Goal: Task Accomplishment & Management: Manage account settings

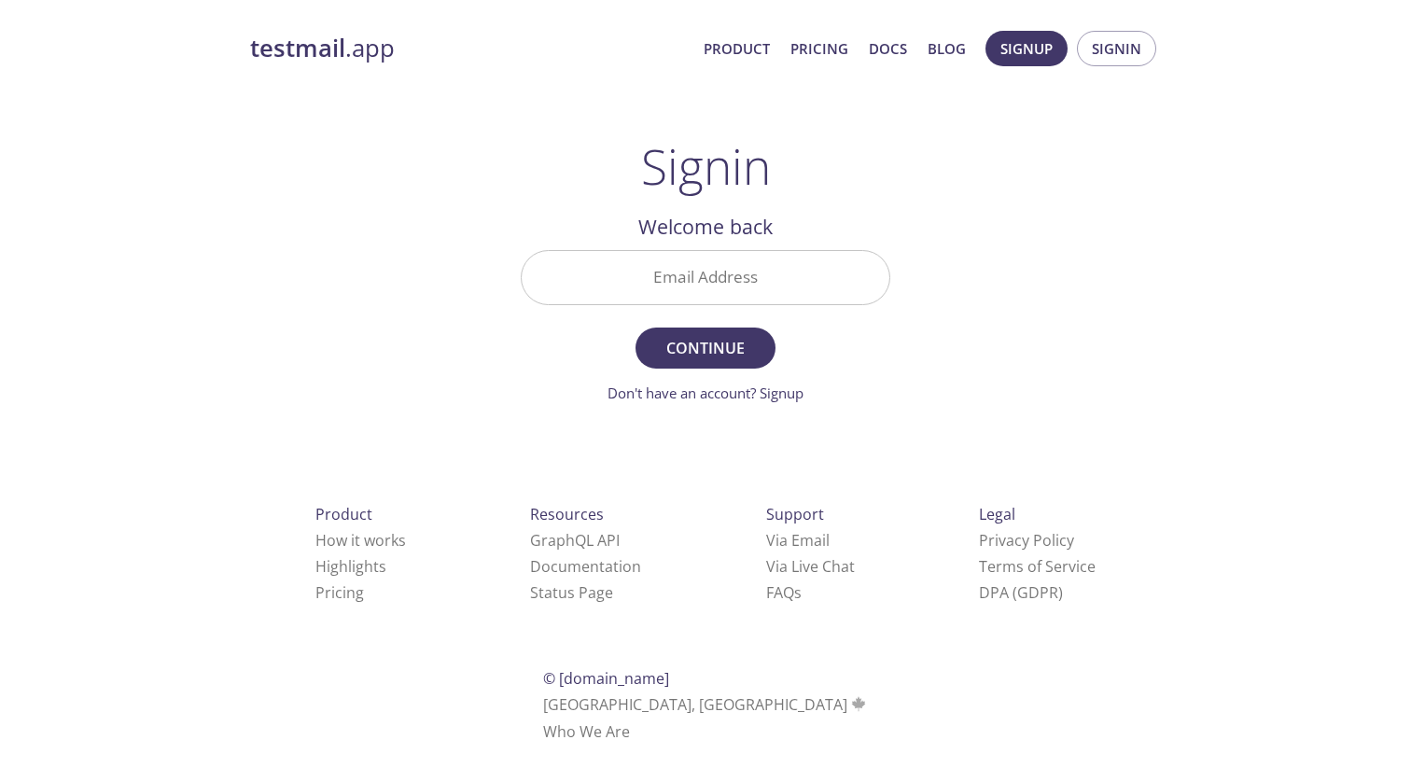
click at [680, 270] on input "Email Address" at bounding box center [706, 277] width 368 height 53
click at [1124, 42] on span "Signin" at bounding box center [1116, 48] width 49 height 24
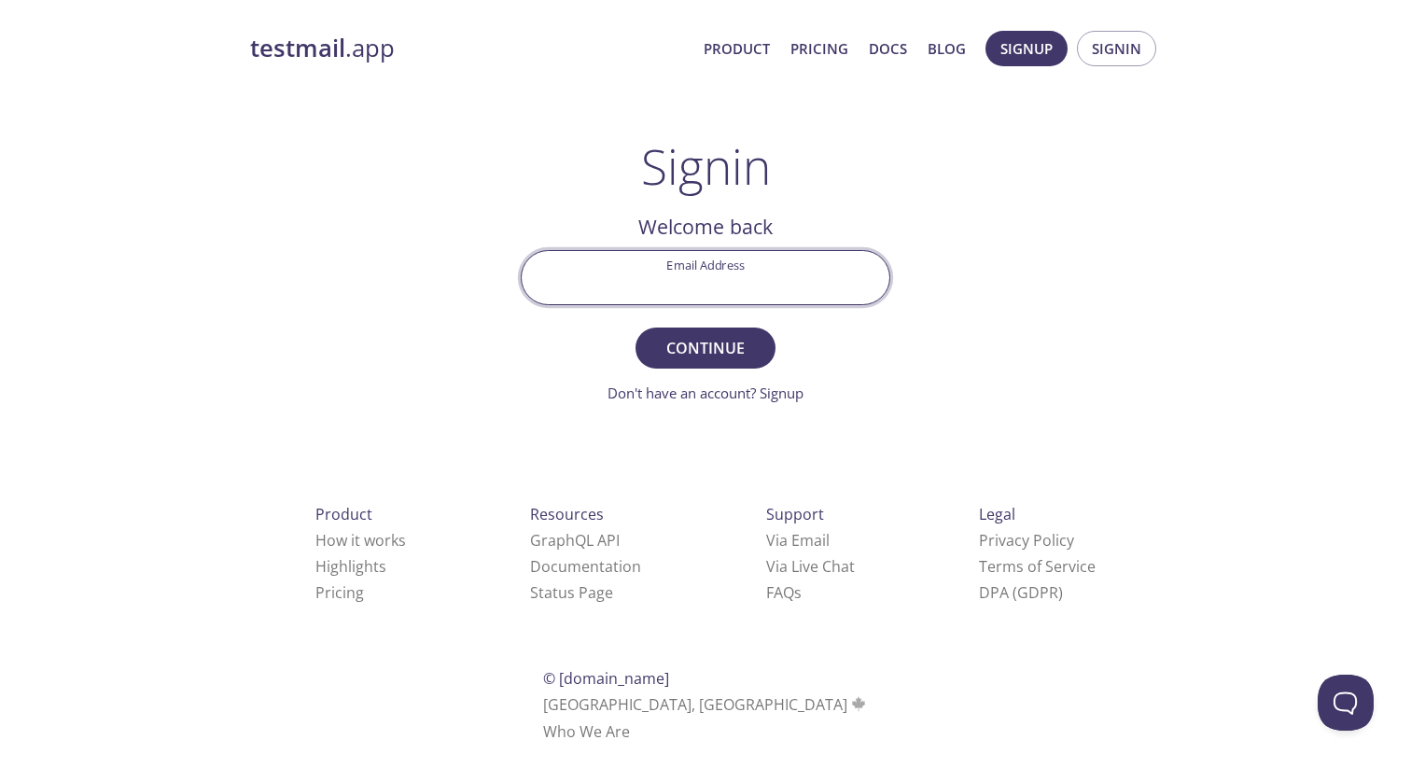
click at [655, 285] on input "Email Address" at bounding box center [706, 277] width 368 height 53
type input "[PERSON_NAME][EMAIL_ADDRESS][DOMAIN_NAME]"
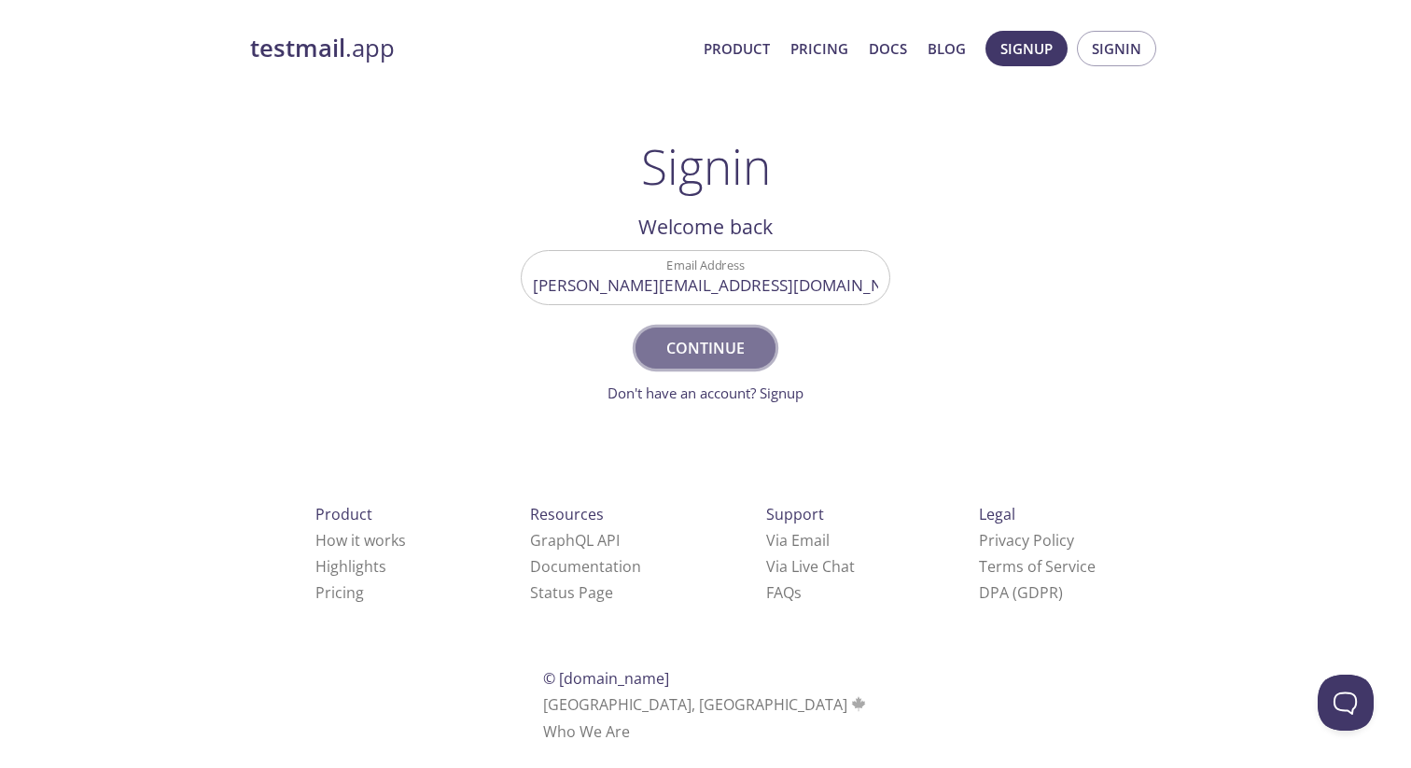
click at [664, 335] on span "Continue" at bounding box center [705, 348] width 99 height 26
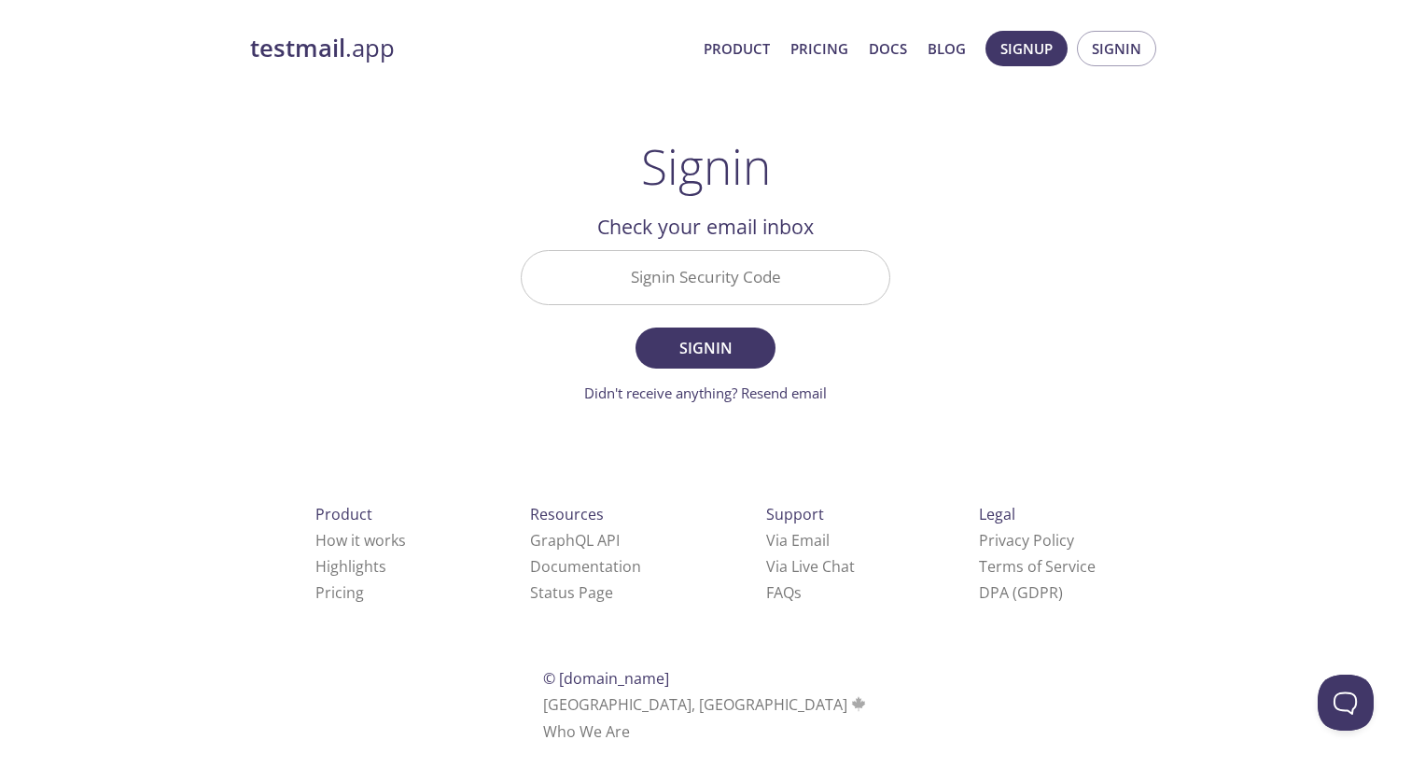
click at [677, 285] on input "Signin Security Code" at bounding box center [706, 277] width 368 height 53
paste input "PTP5X8Y"
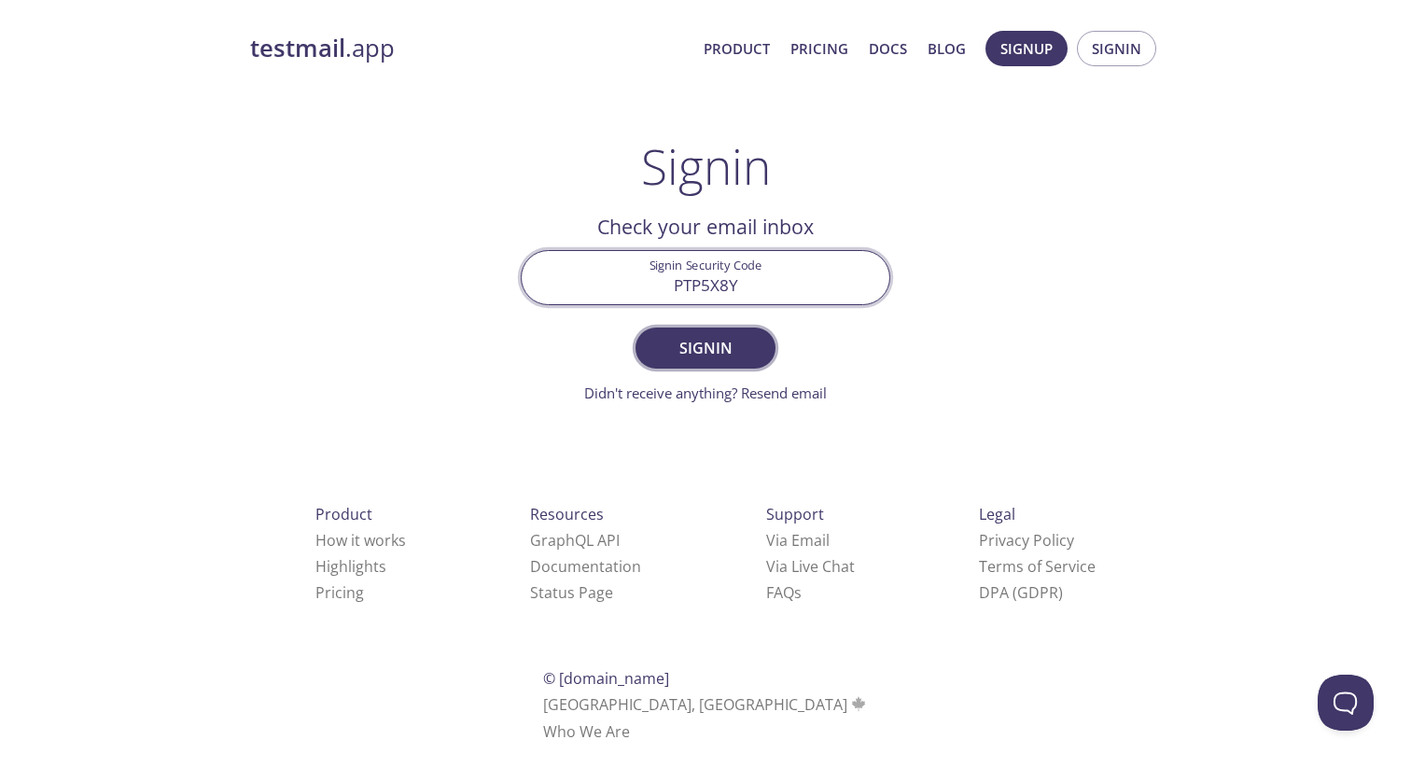
type input "PTP5X8Y"
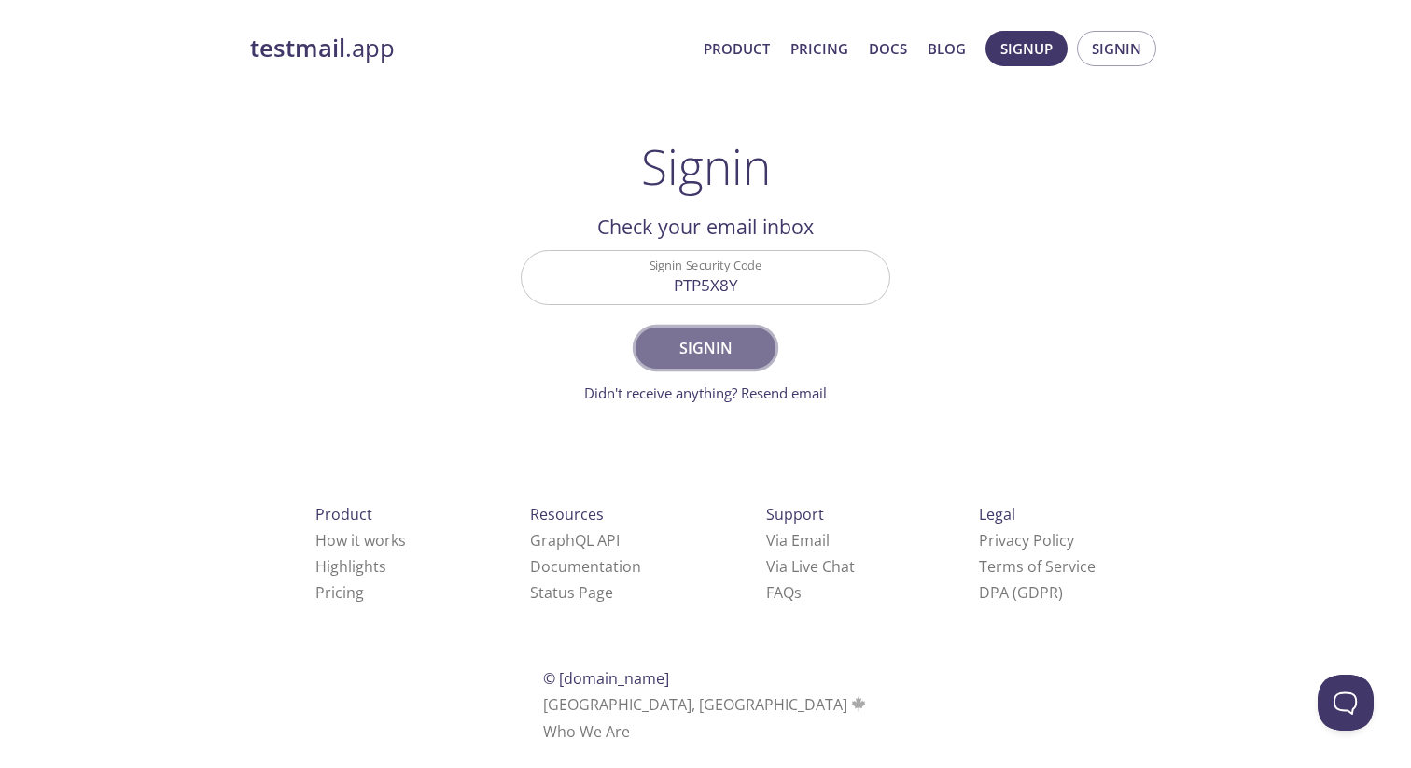
click at [728, 335] on span "Signin" at bounding box center [705, 348] width 99 height 26
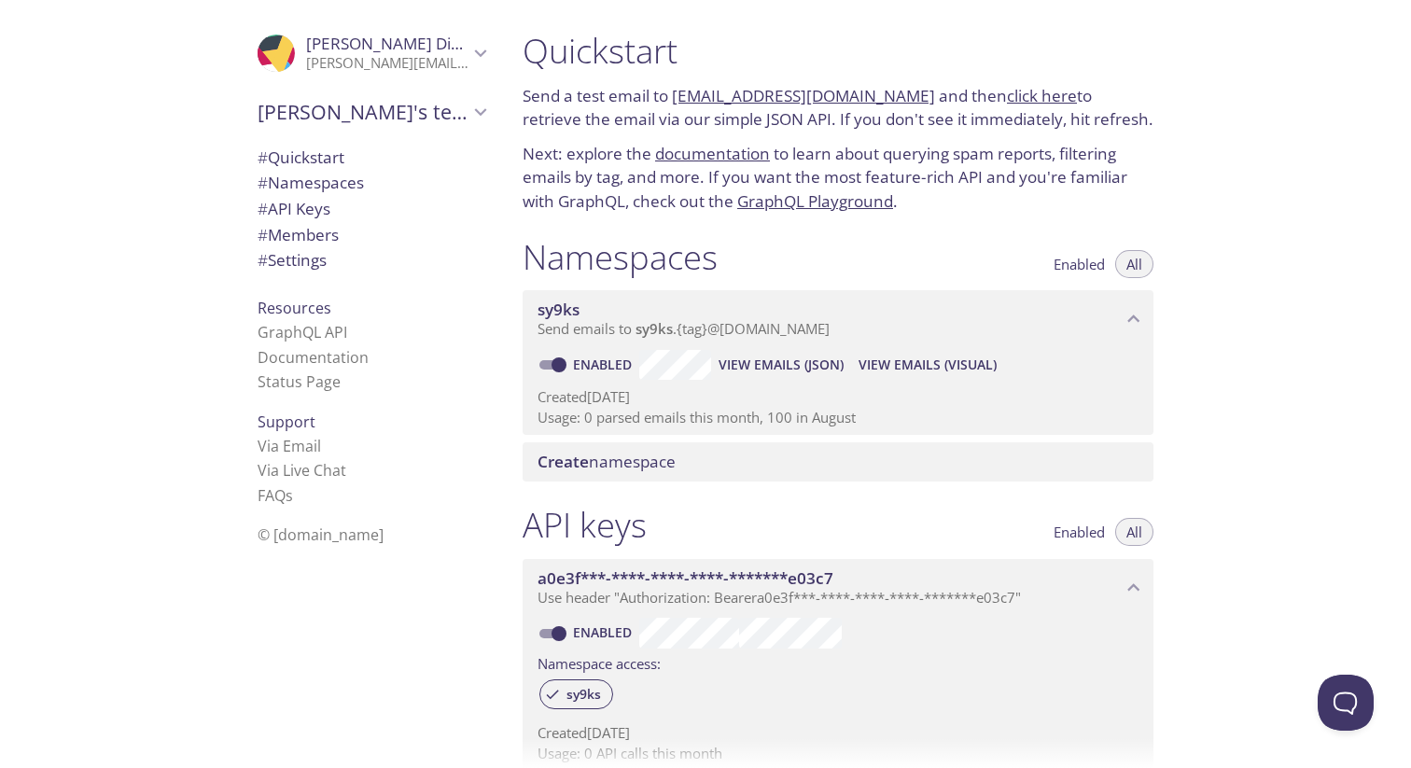
click at [572, 311] on span "sy9ks" at bounding box center [558, 309] width 42 height 21
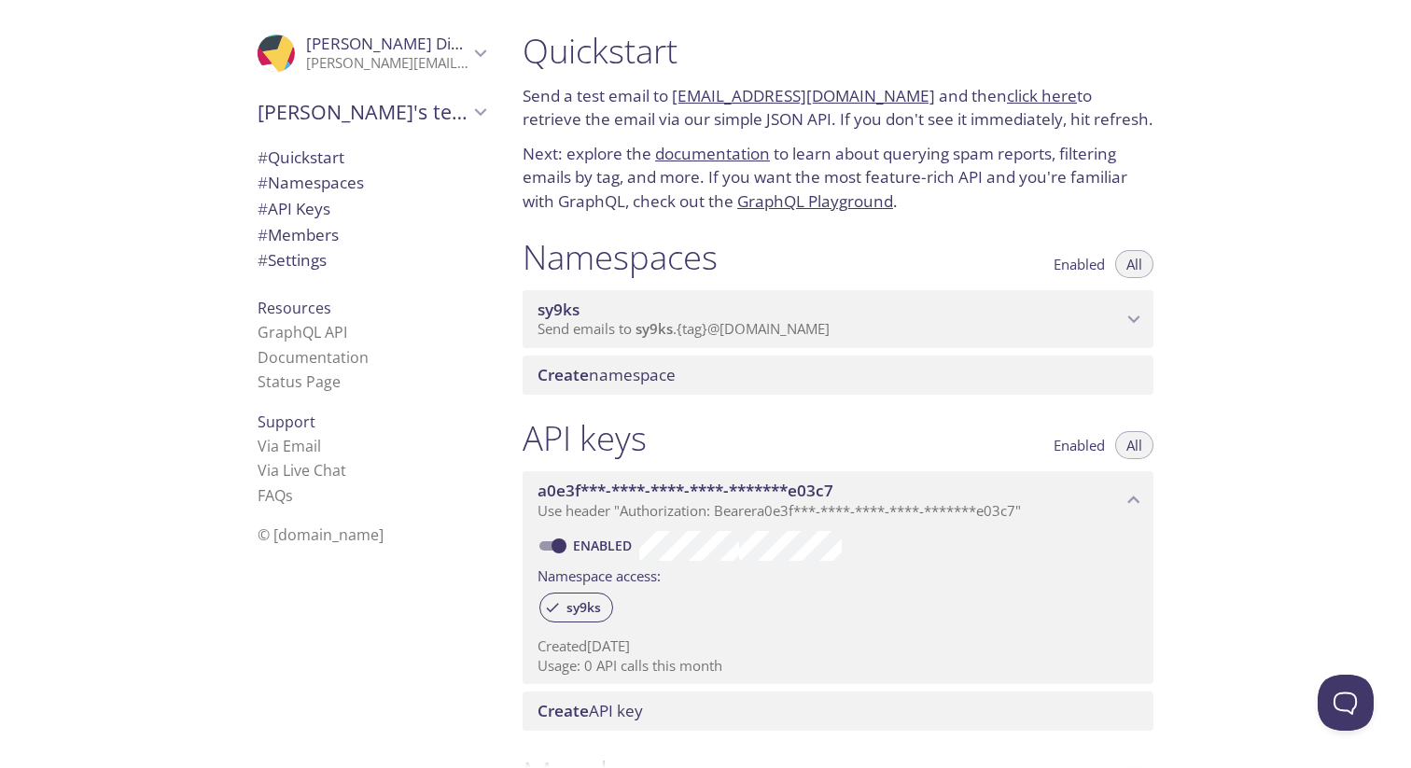
click at [572, 311] on span "sy9ks" at bounding box center [558, 309] width 42 height 21
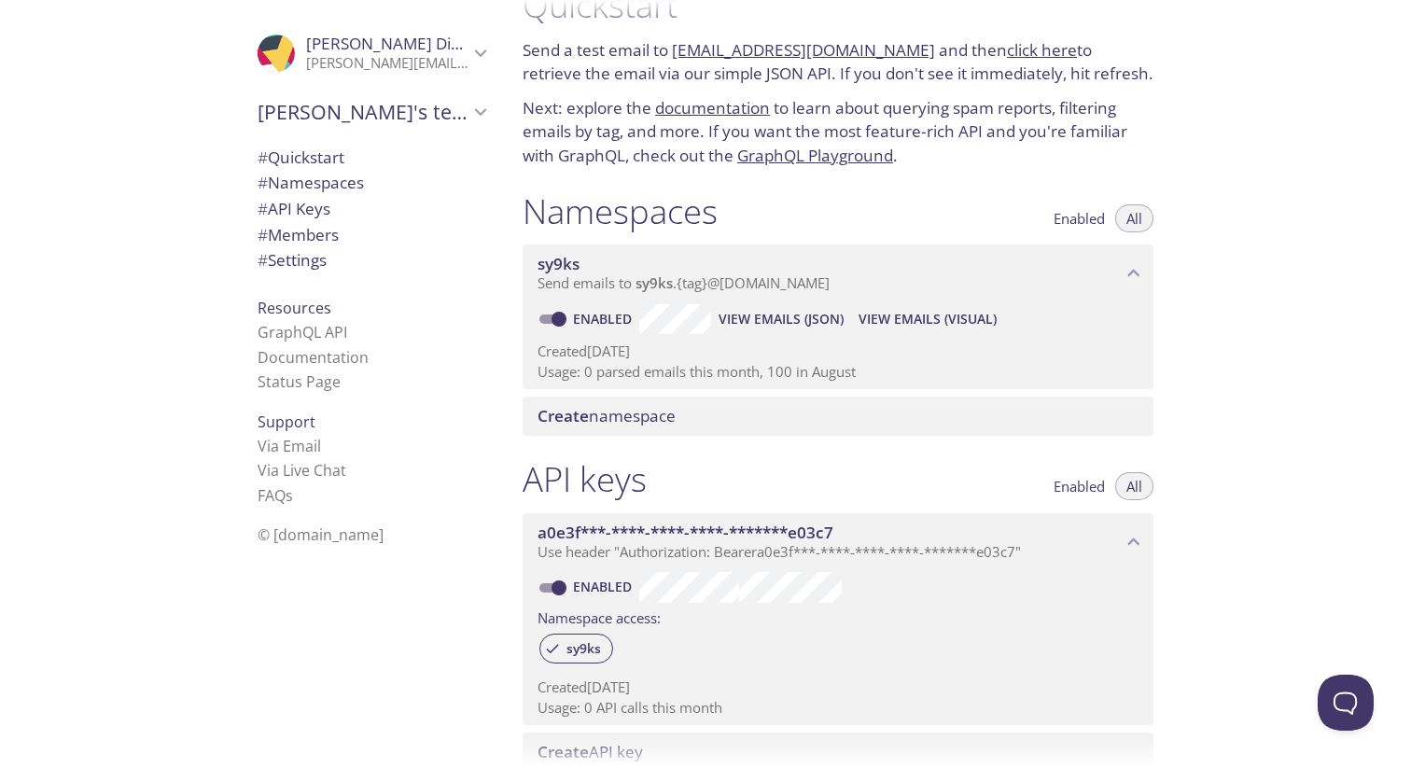
scroll to position [68, 0]
